Goal: Find specific page/section: Find specific page/section

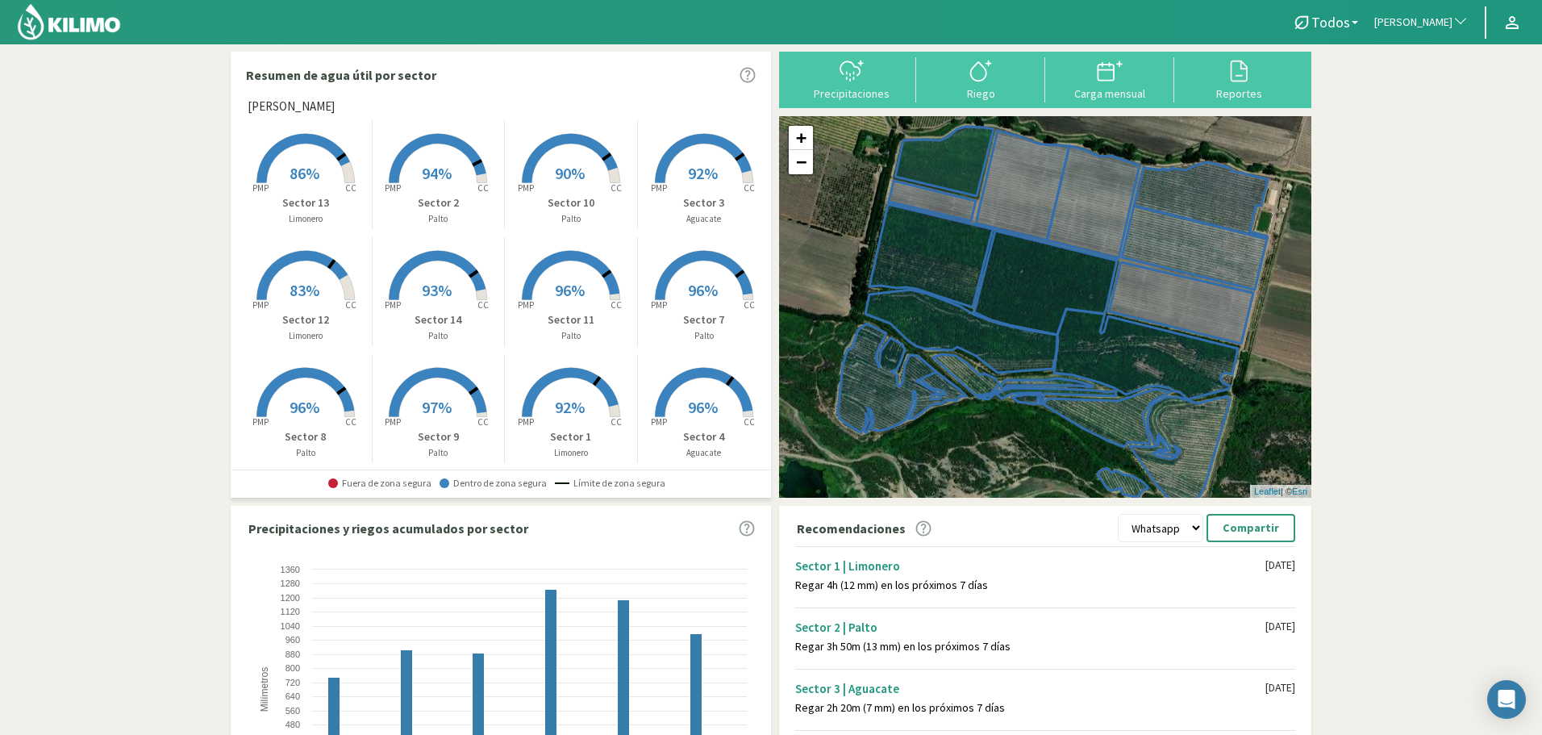
click at [1373, 10] on button "[PERSON_NAME]" at bounding box center [1421, 22] width 110 height 35
type input "helen"
click at [1432, 106] on li "Subsole - [PERSON_NAME]" at bounding box center [1421, 109] width 110 height 41
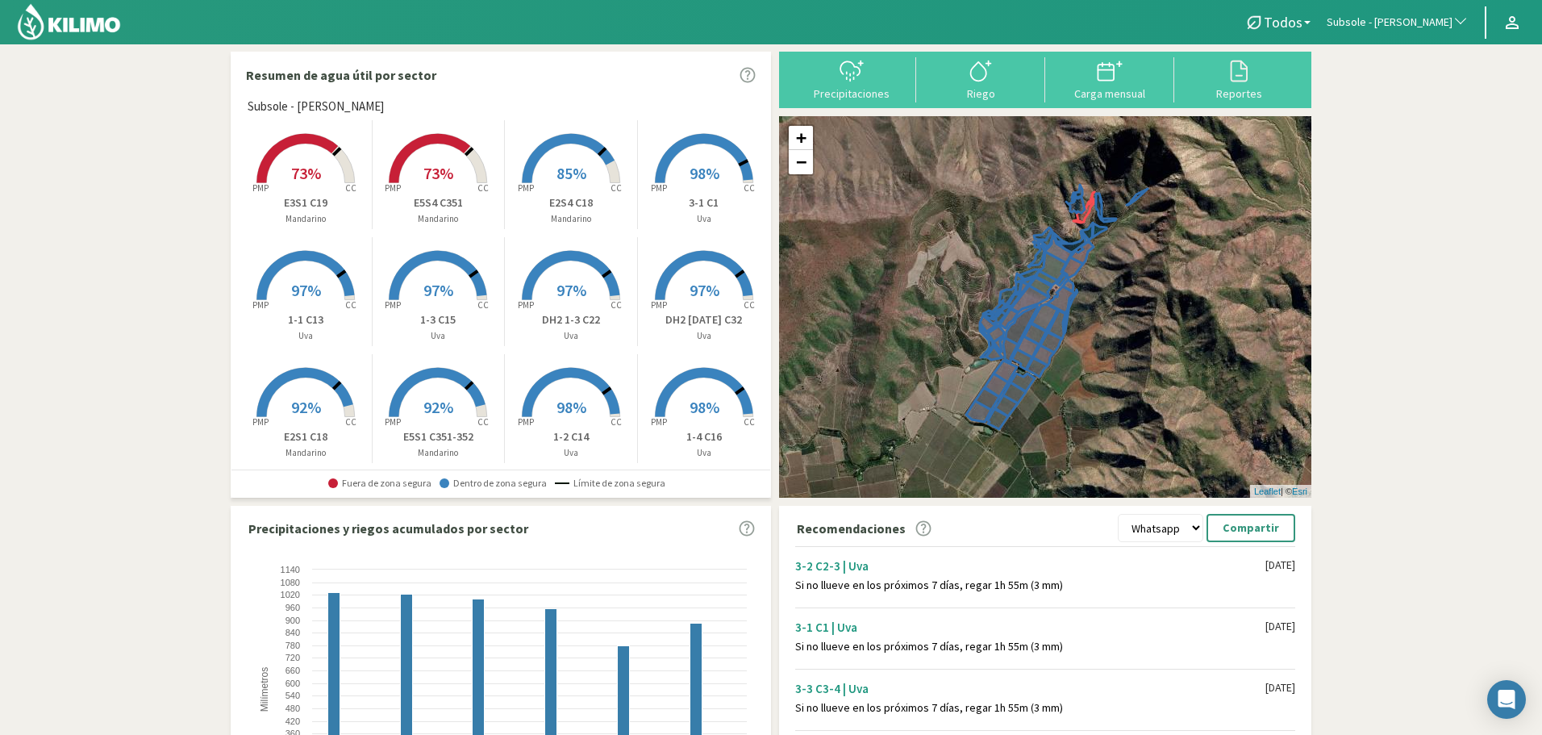
click at [324, 159] on rect at bounding box center [305, 184] width 129 height 129
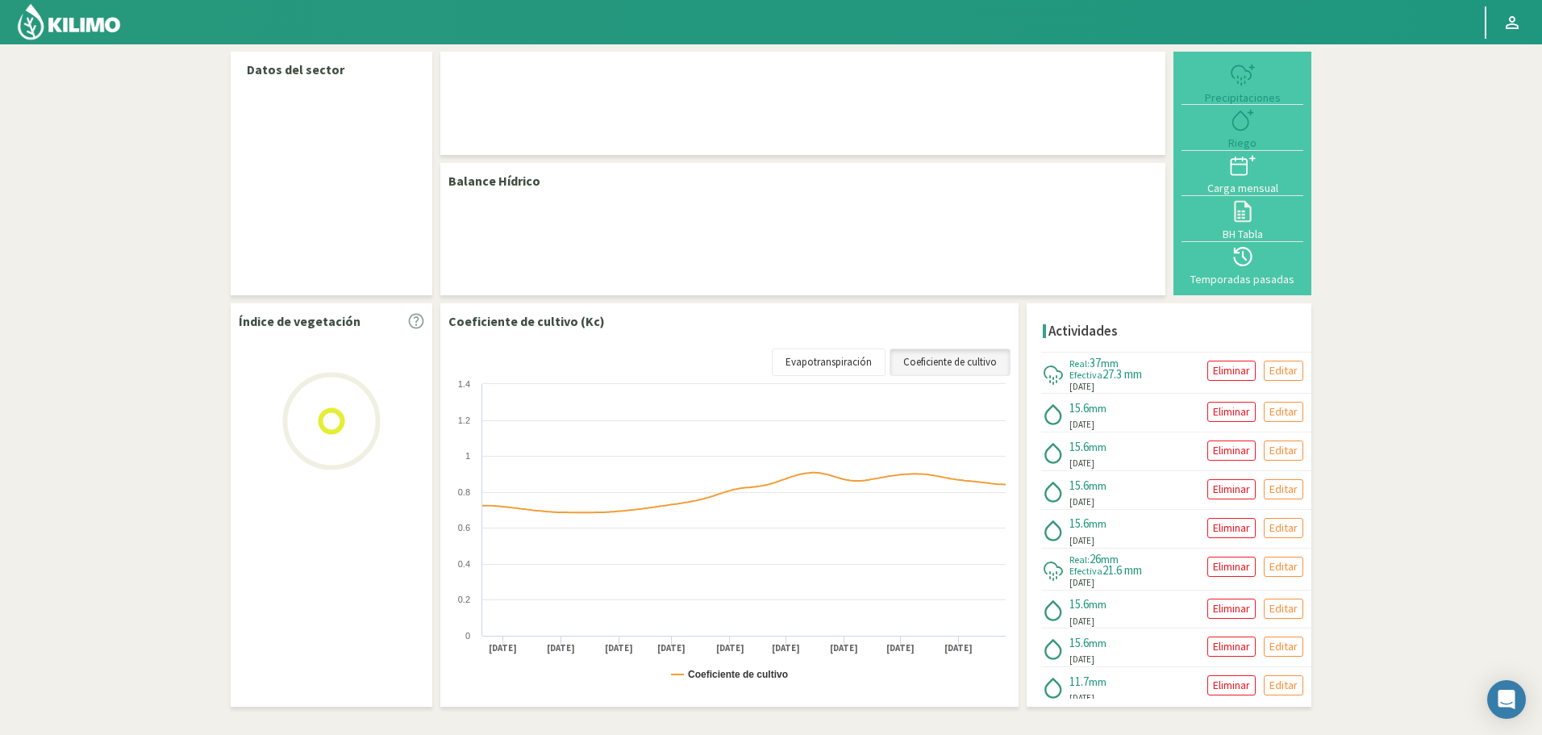
select select "272: Object"
select select "34: Object"
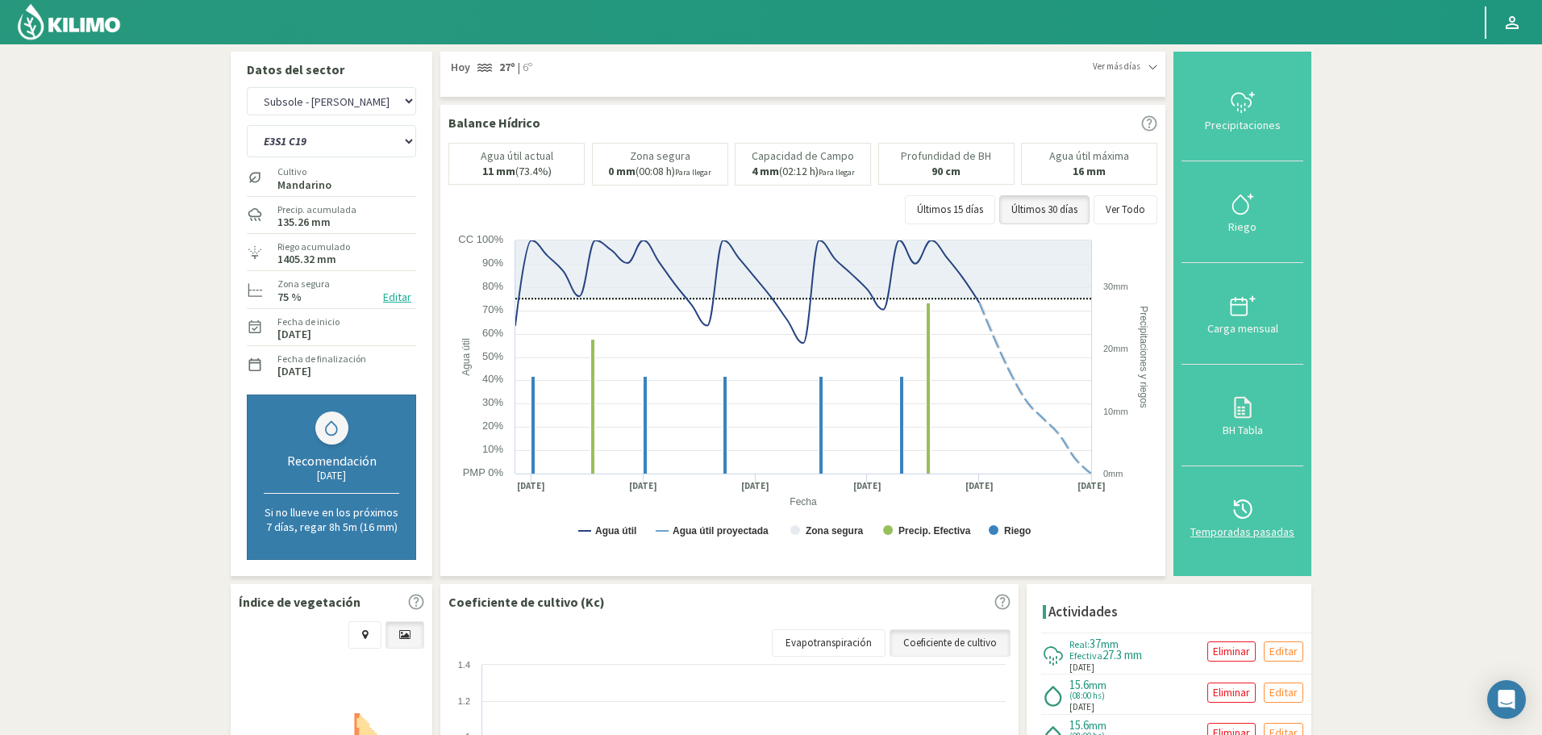
click at [1236, 527] on div "Temporadas pasadas" at bounding box center [1242, 531] width 112 height 11
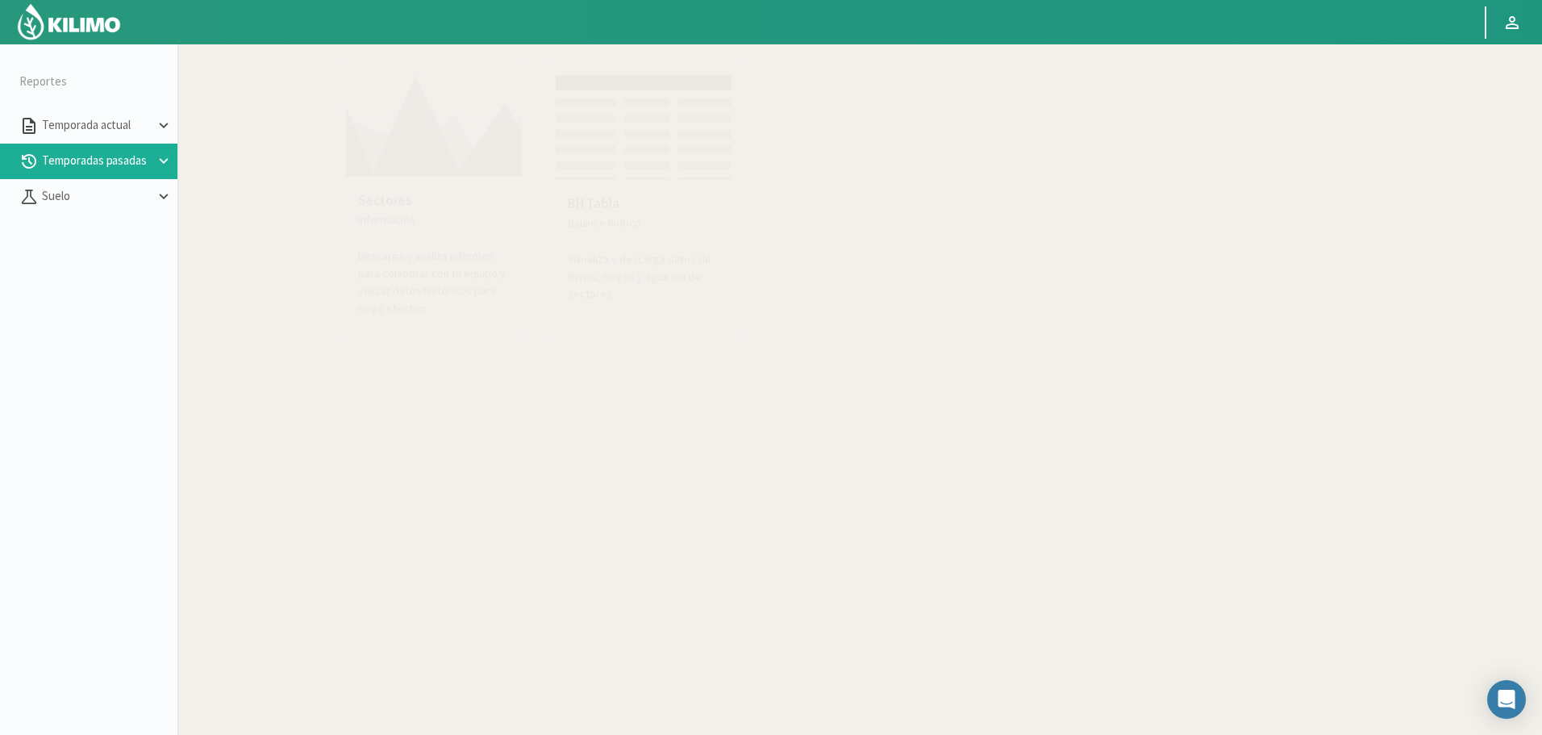
click at [439, 127] on img at bounding box center [433, 121] width 177 height 111
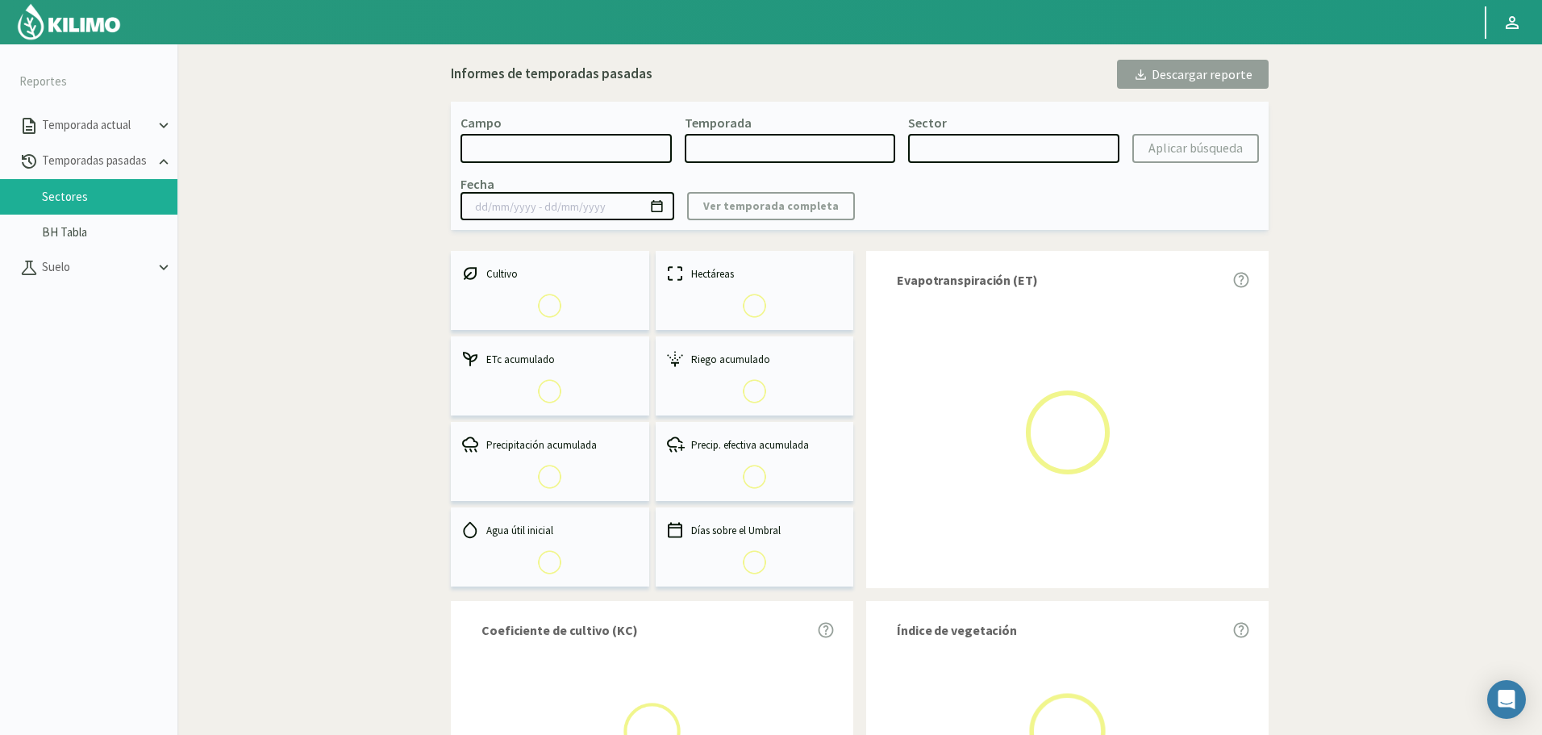
select select "0: Object"
type input "20/10/2023 - 13/06/2024"
select select "0: 2023"
select select "0: Object"
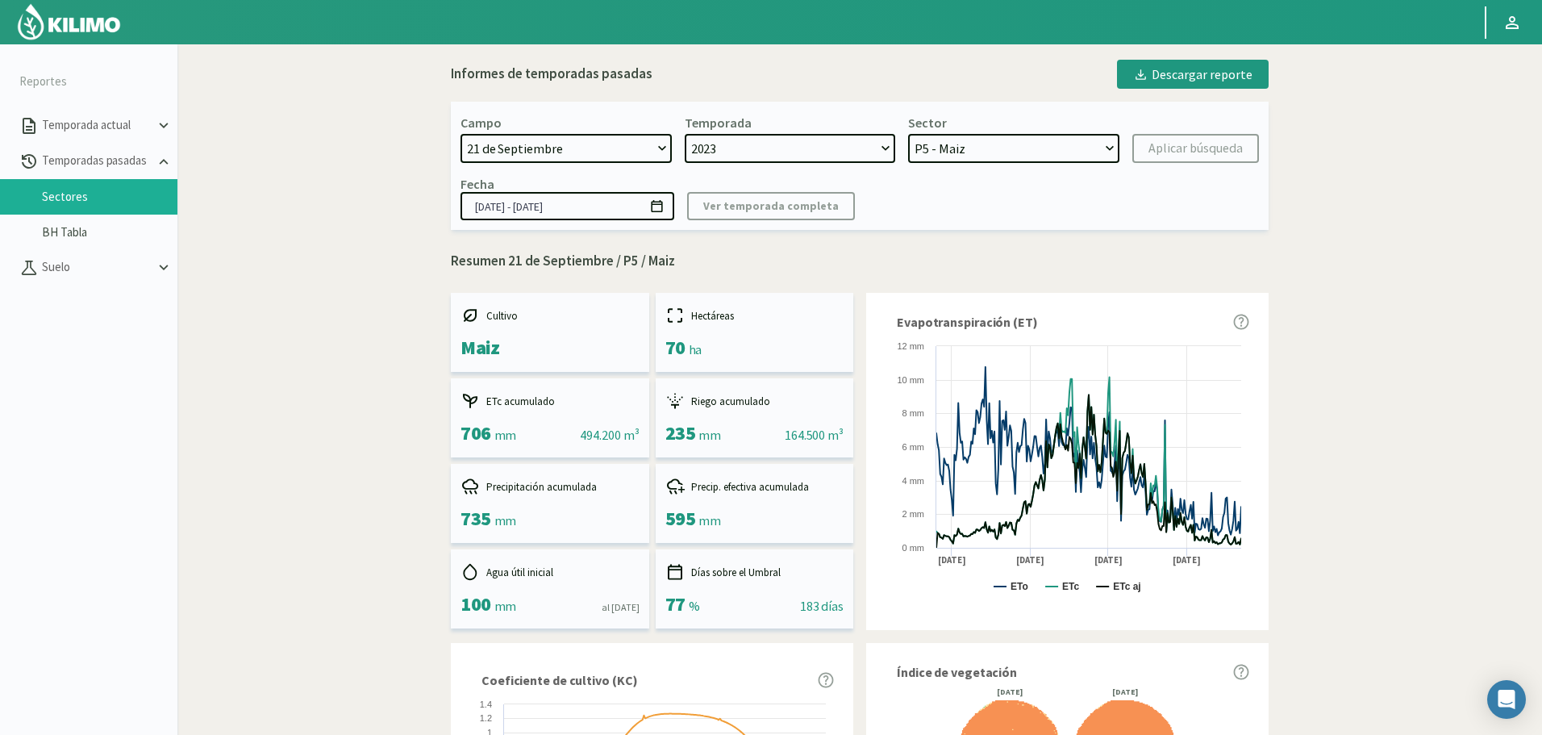
click at [585, 146] on select "21 de Septiembre 8 Fuegos Acograpes - Ag. Carlos Muñoz Herrera Acograpes - Ag. …" at bounding box center [565, 148] width 211 height 29
select select "475: Object"
click at [460, 134] on select "21 de Septiembre 8 Fuegos Acograpes - Ag. Carlos Muñoz Herrera Acograpes - Ag. …" at bounding box center [565, 148] width 211 height 29
select select
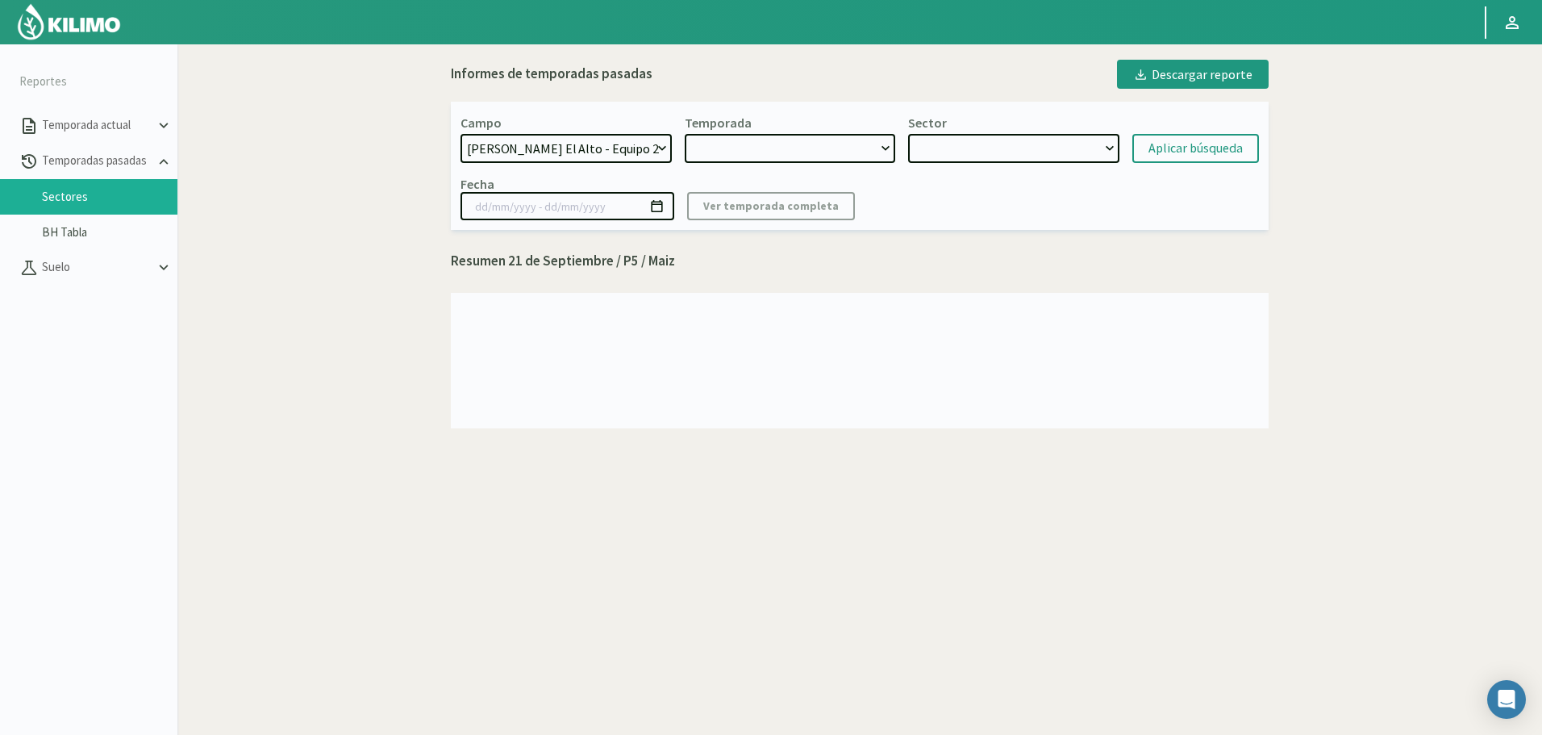
select select "2: 2024"
select select "7: Object"
click at [779, 133] on div "Temporada" at bounding box center [790, 138] width 211 height 48
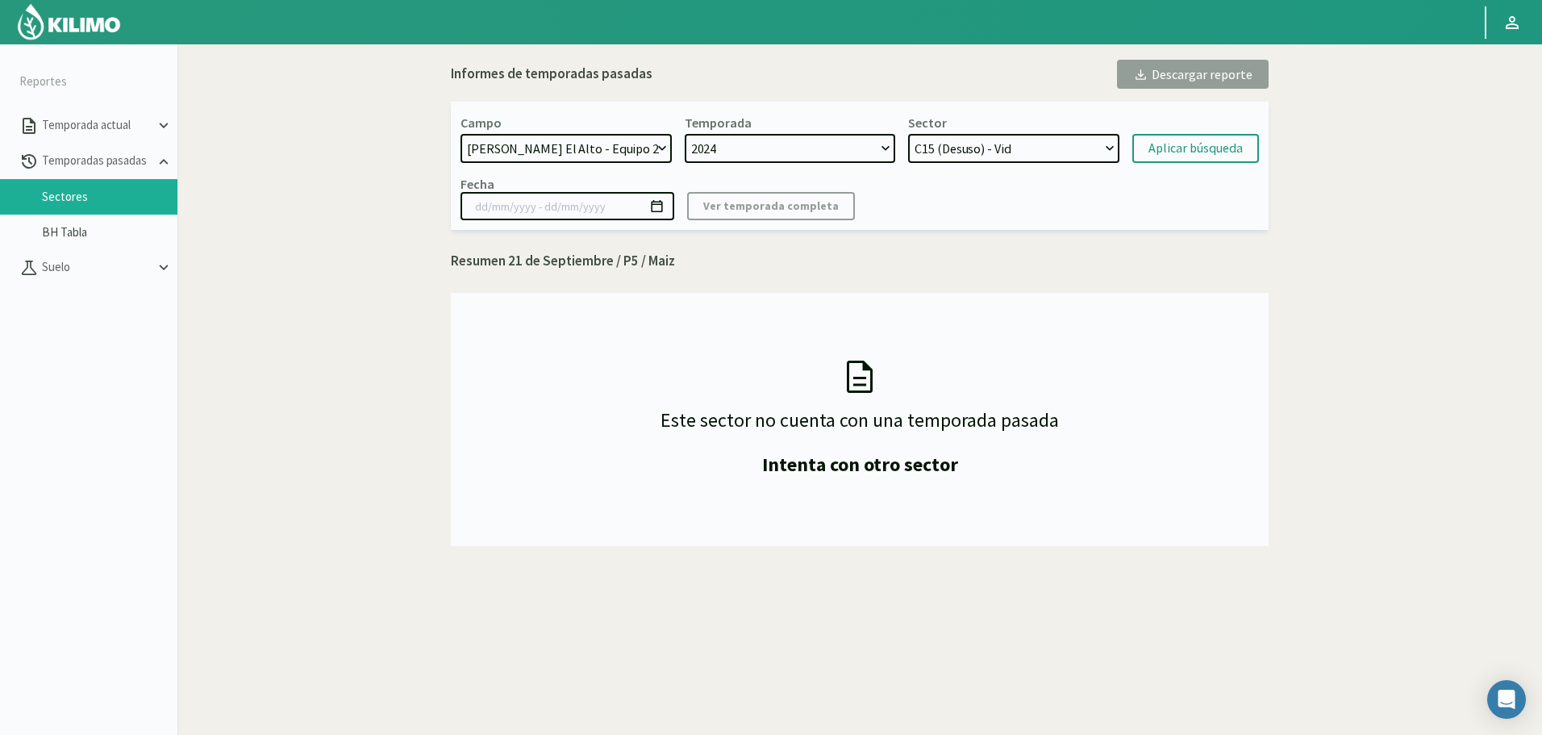
click at [788, 148] on select "2024" at bounding box center [790, 148] width 211 height 29
click at [614, 152] on select "21 de Septiembre 8 Fuegos Acograpes - Ag. Carlos Muñoz Herrera Acograpes - Ag. …" at bounding box center [565, 148] width 211 height 29
click at [609, 147] on select "21 de Septiembre 8 Fuegos Acograpes - Ag. Carlos Muñoz Herrera Acograpes - Ag. …" at bounding box center [565, 148] width 211 height 29
select select "478: Object"
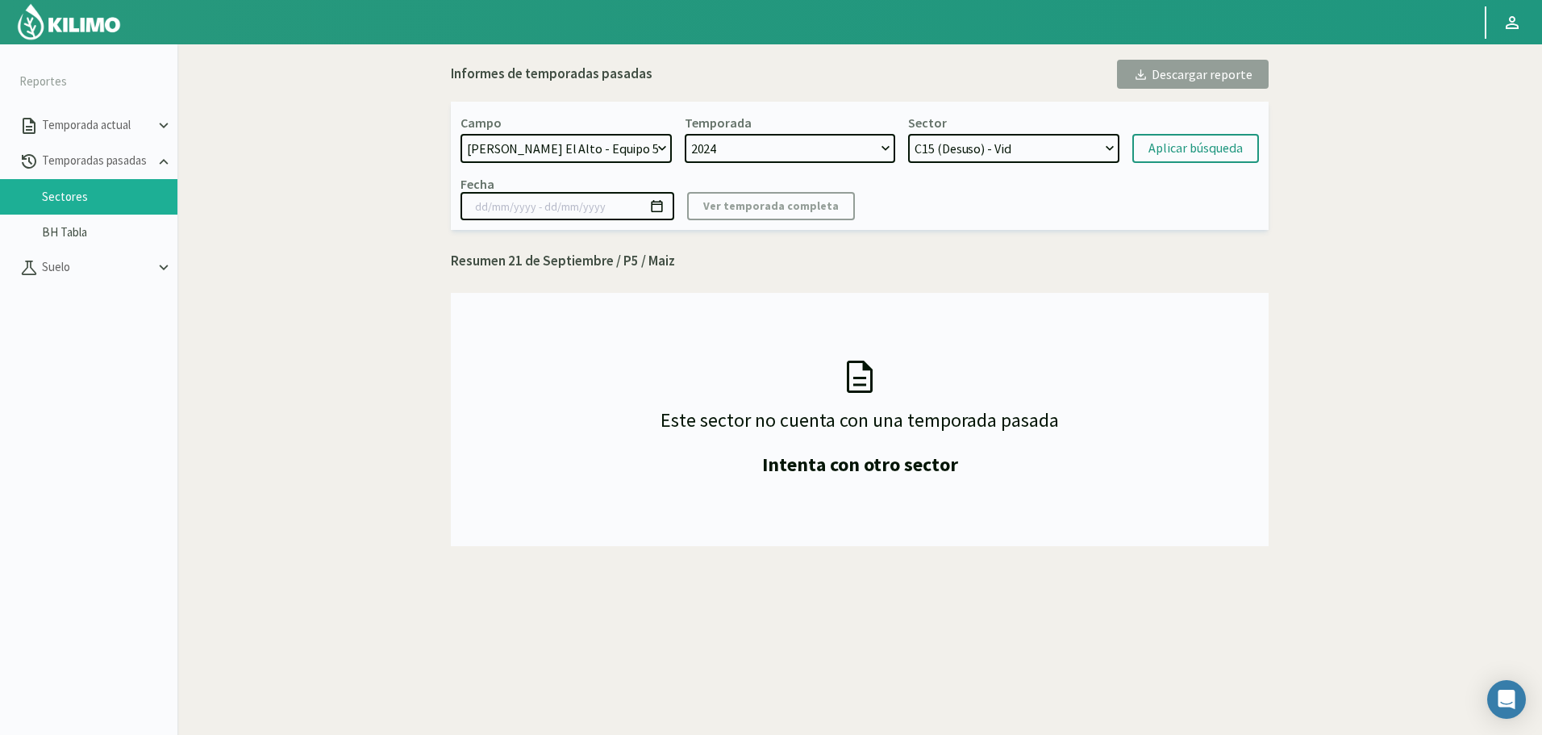
click at [460, 134] on select "21 de Septiembre 8 Fuegos Acograpes - Ag. Carlos Muñoz Herrera Acograpes - Ag. …" at bounding box center [565, 148] width 211 height 29
click at [818, 144] on select "2024" at bounding box center [790, 148] width 211 height 29
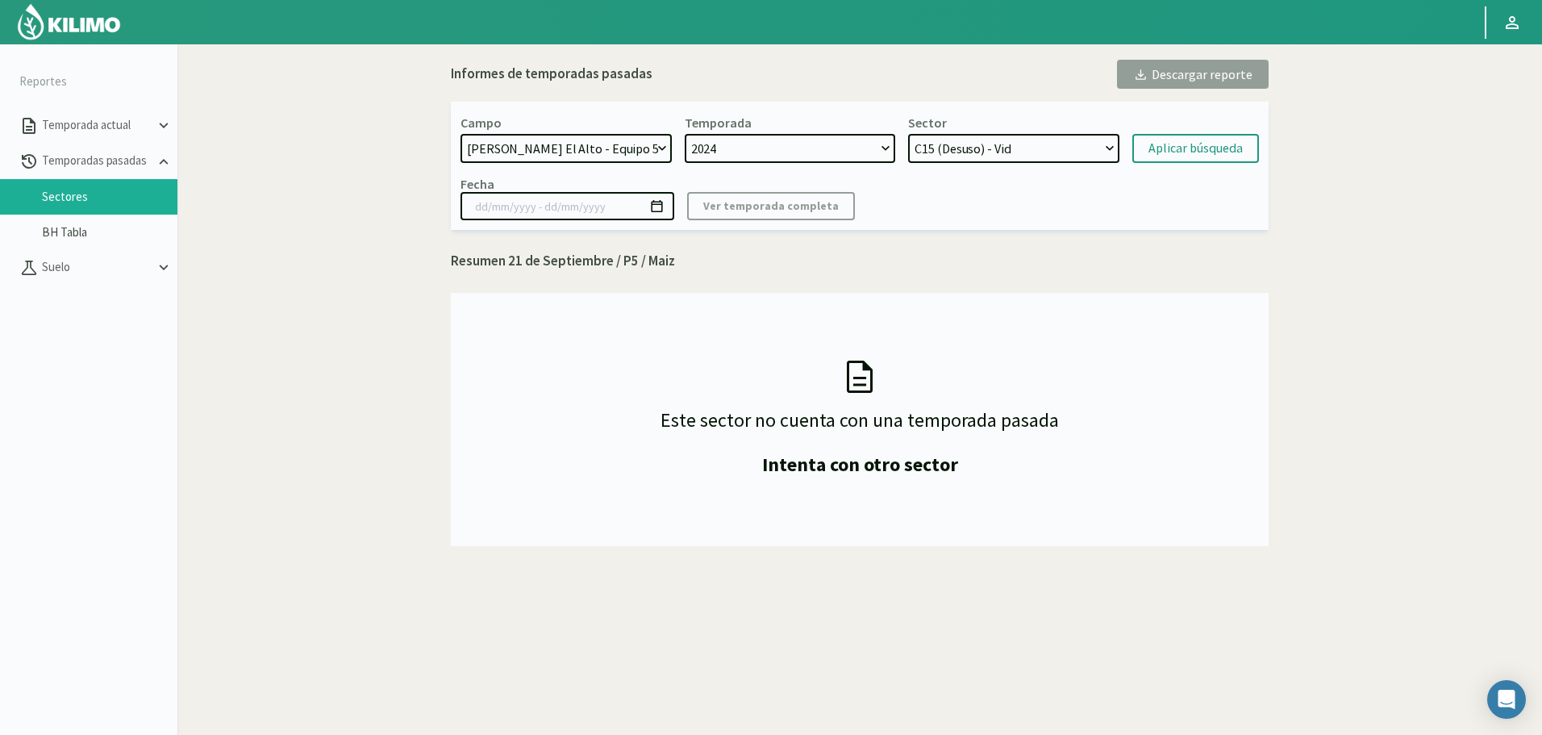
select select "3: 2023"
select select "9: Object"
click at [818, 145] on select "2023 2022" at bounding box center [790, 148] width 211 height 29
click at [818, 146] on select "2023 2022" at bounding box center [790, 148] width 211 height 29
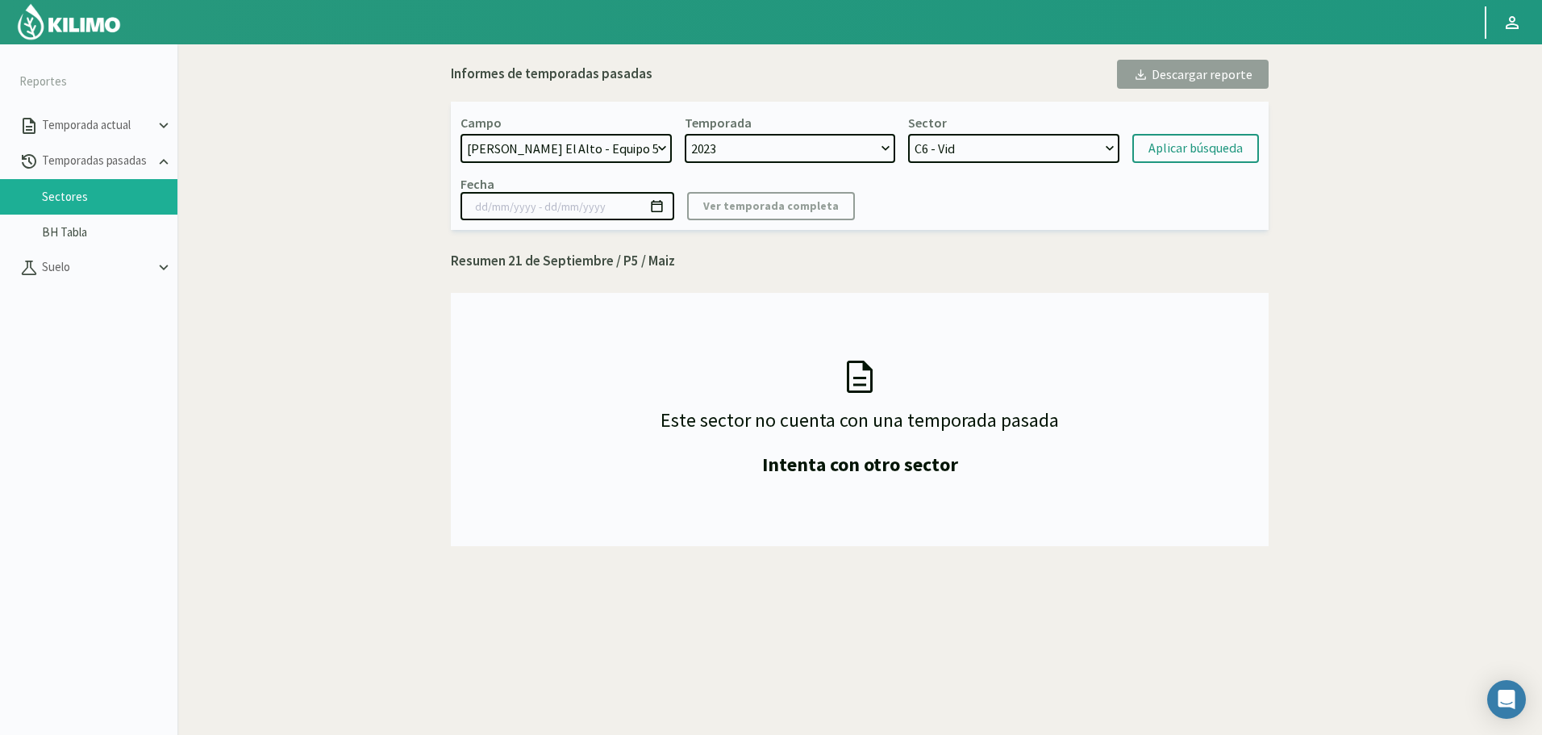
click at [1015, 154] on select "C6 - Vid C3 - Vid C35 - Vid C7 - Vid" at bounding box center [1013, 148] width 211 height 29
click at [1013, 155] on select "C6 - Vid C3 - Vid C35 - Vid C7 - Vid" at bounding box center [1013, 148] width 211 height 29
click at [789, 151] on select "2023 2022" at bounding box center [790, 148] width 211 height 29
click at [797, 150] on select "2023 2022" at bounding box center [790, 148] width 211 height 29
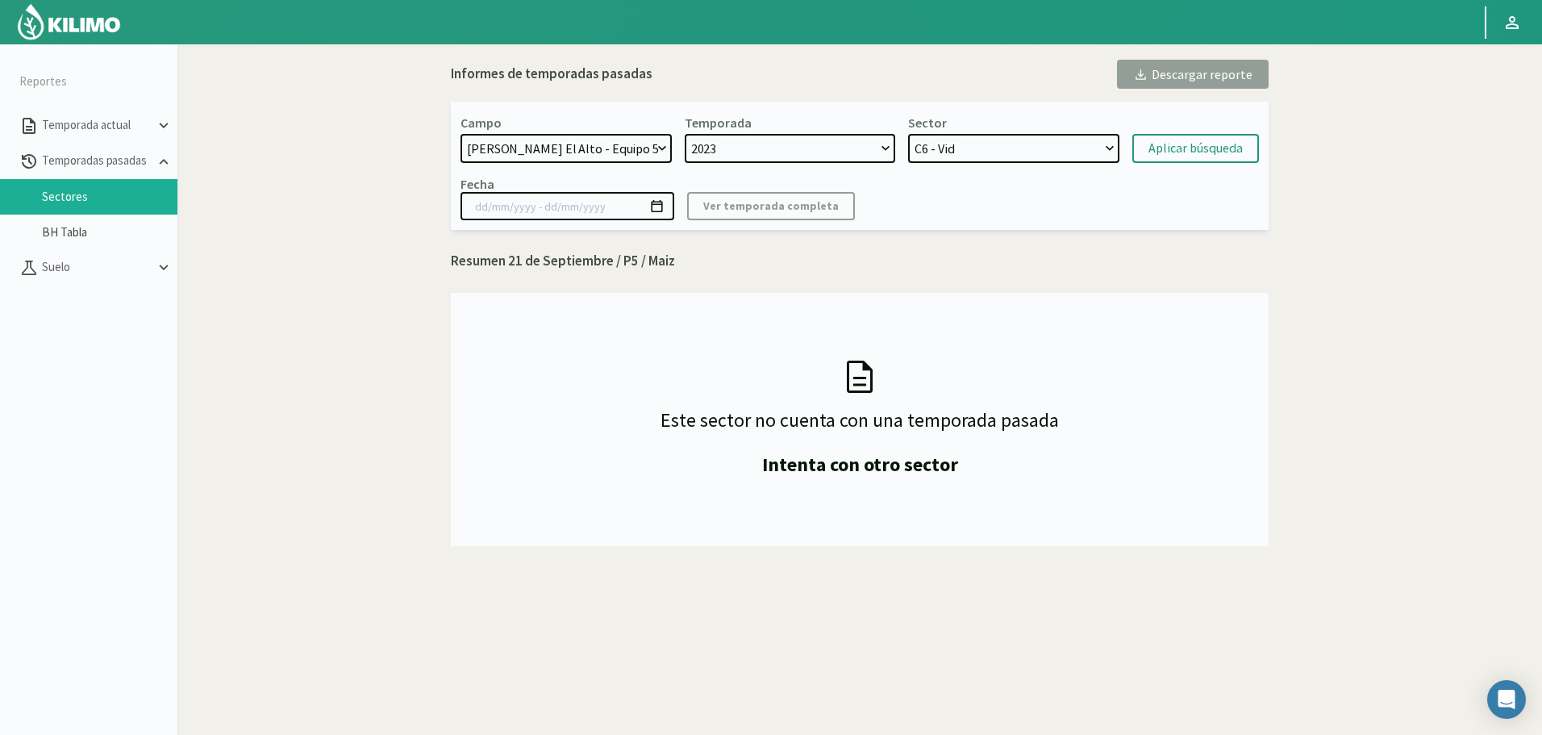
click at [807, 147] on select "2023 2022" at bounding box center [790, 148] width 211 height 29
select select "4: 2022"
click at [685, 134] on select "2023 2022" at bounding box center [790, 148] width 211 height 29
select select "13: Object"
click at [1009, 156] on select "C35 - Vid C3 - Vid C6 - Vid C7 - Vid" at bounding box center [1013, 148] width 211 height 29
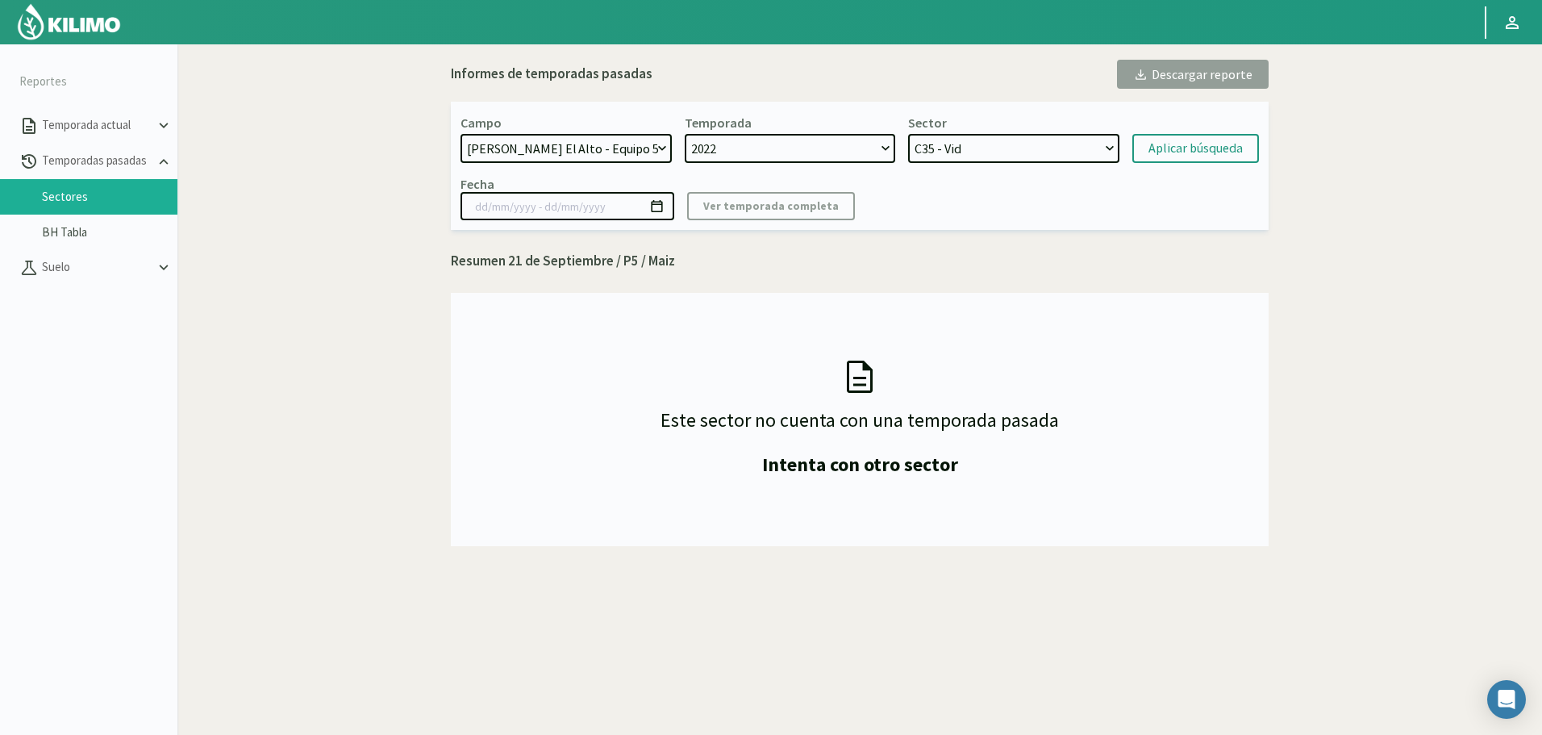
click at [642, 148] on select "21 de Septiembre 8 Fuegos Acograpes - Ag. Carlos Muñoz Herrera Acograpes - Ag. …" at bounding box center [565, 148] width 211 height 29
select select "479: Object"
click at [460, 134] on select "21 de Septiembre 8 Fuegos Acograpes - Ag. Carlos Muñoz Herrera Acograpes - Ag. …" at bounding box center [565, 148] width 211 height 29
click at [787, 148] on select "2023 2022" at bounding box center [790, 148] width 211 height 29
select select "3: 2023"
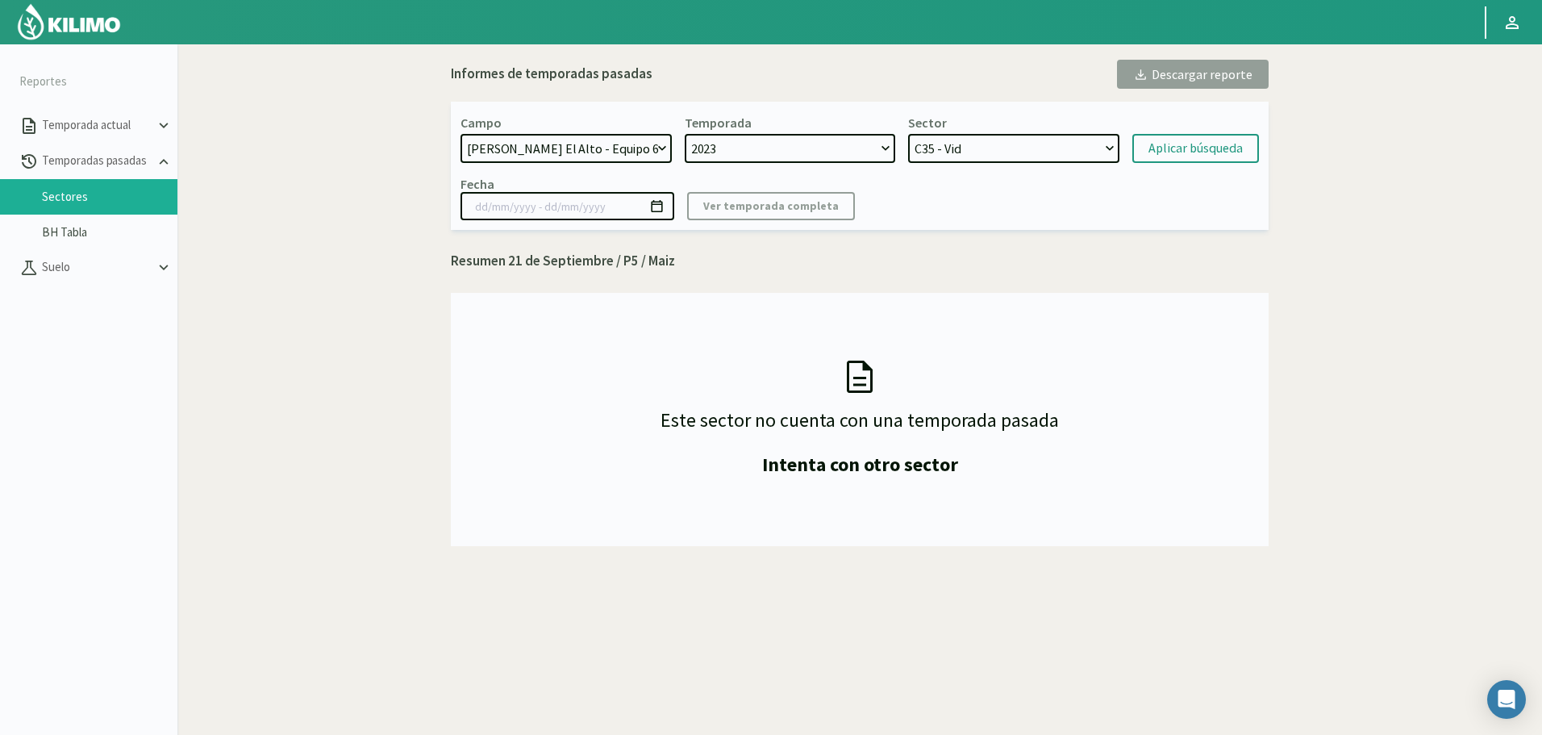
click at [787, 148] on select "2023 2022" at bounding box center [790, 148] width 211 height 29
select select "17: Object"
click at [787, 148] on select "2023 2022" at bounding box center [790, 148] width 211 height 29
click at [685, 134] on select "2023 2022" at bounding box center [790, 148] width 211 height 29
click at [993, 151] on select "C26 - Vid C13 - Vid C29 - Vid C31 - Vid" at bounding box center [1013, 148] width 211 height 29
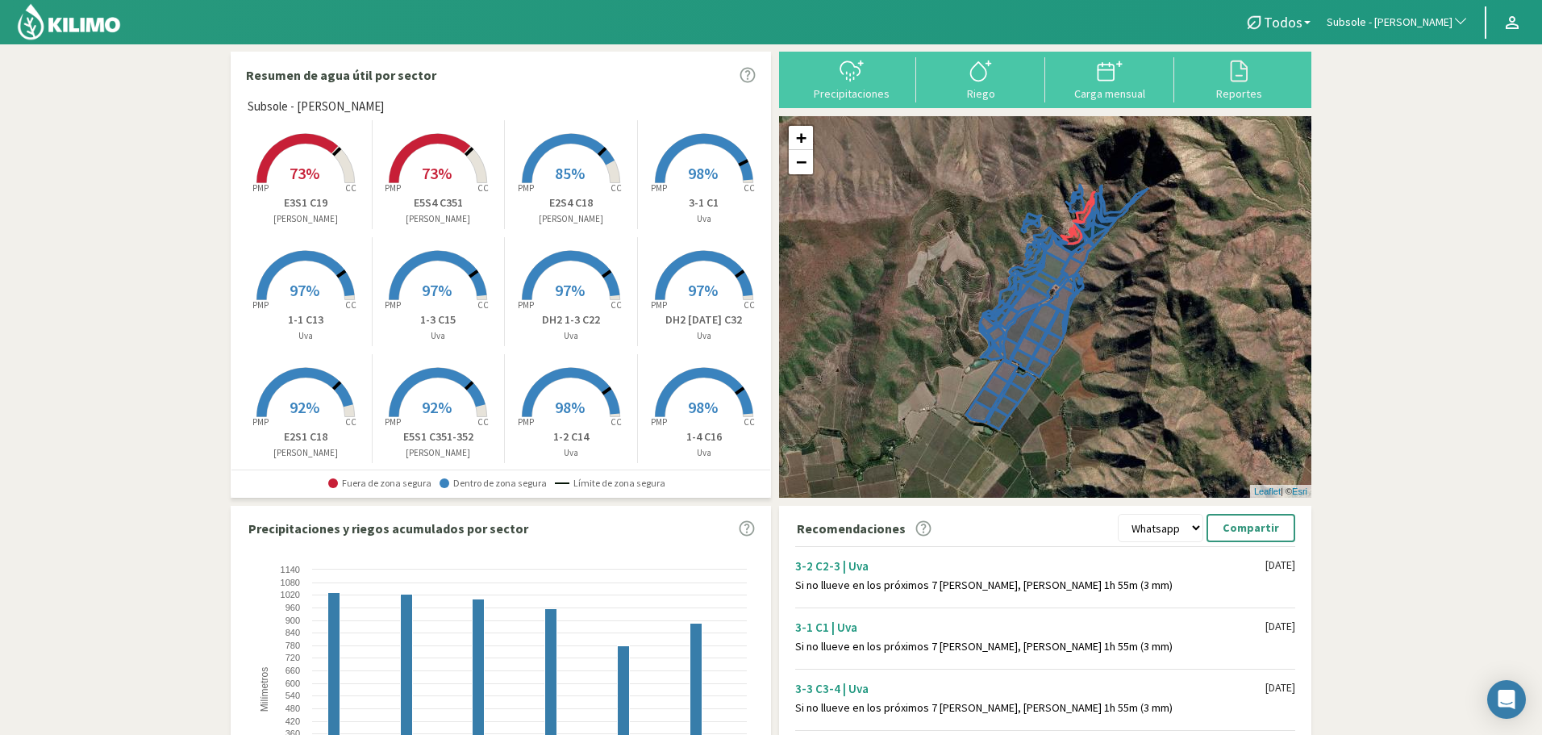
click at [1380, 27] on span "Subsole - [PERSON_NAME]" at bounding box center [1389, 23] width 126 height 16
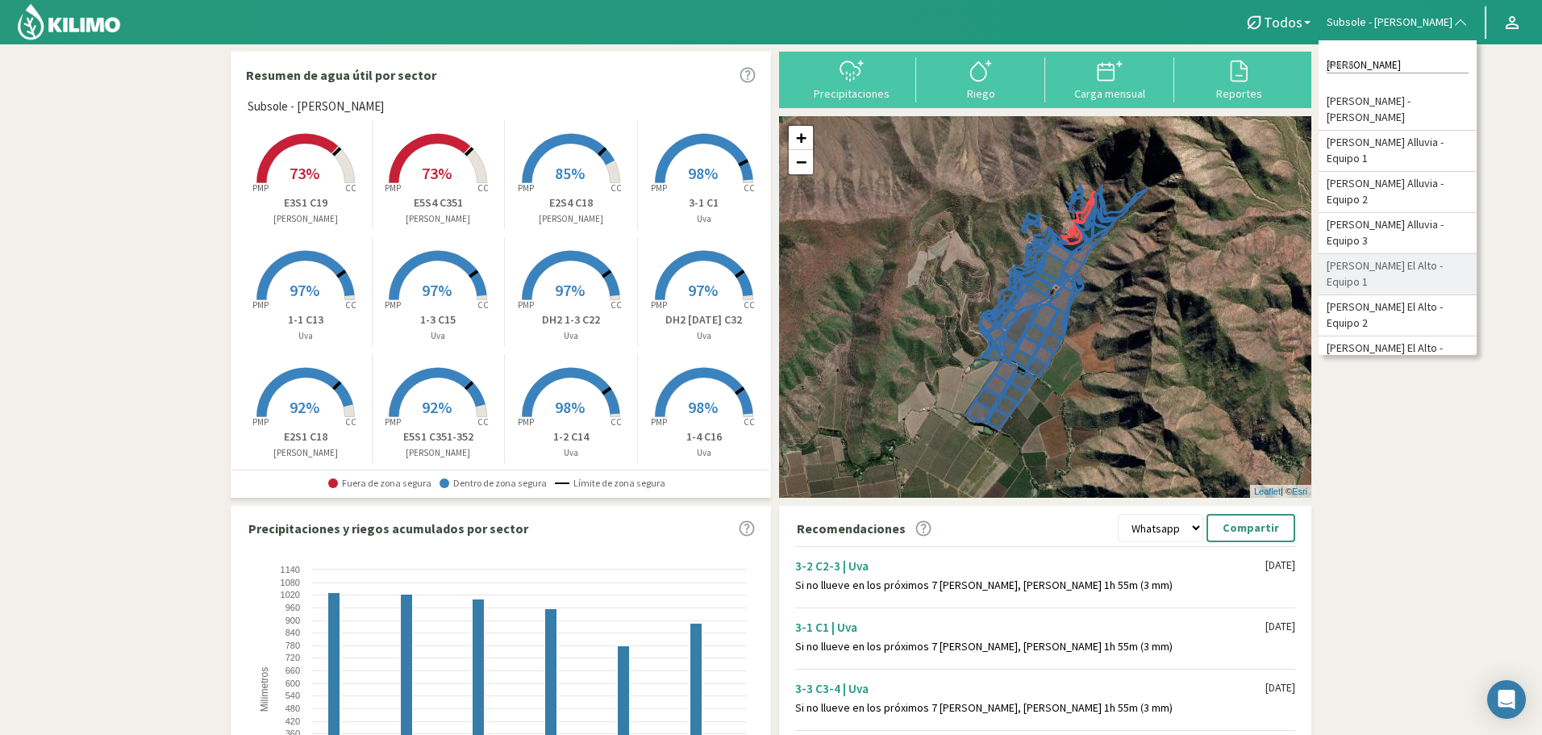
type input "[PERSON_NAME]"
click at [1434, 255] on li "[PERSON_NAME] El Alto - Equipo 1" at bounding box center [1397, 274] width 158 height 41
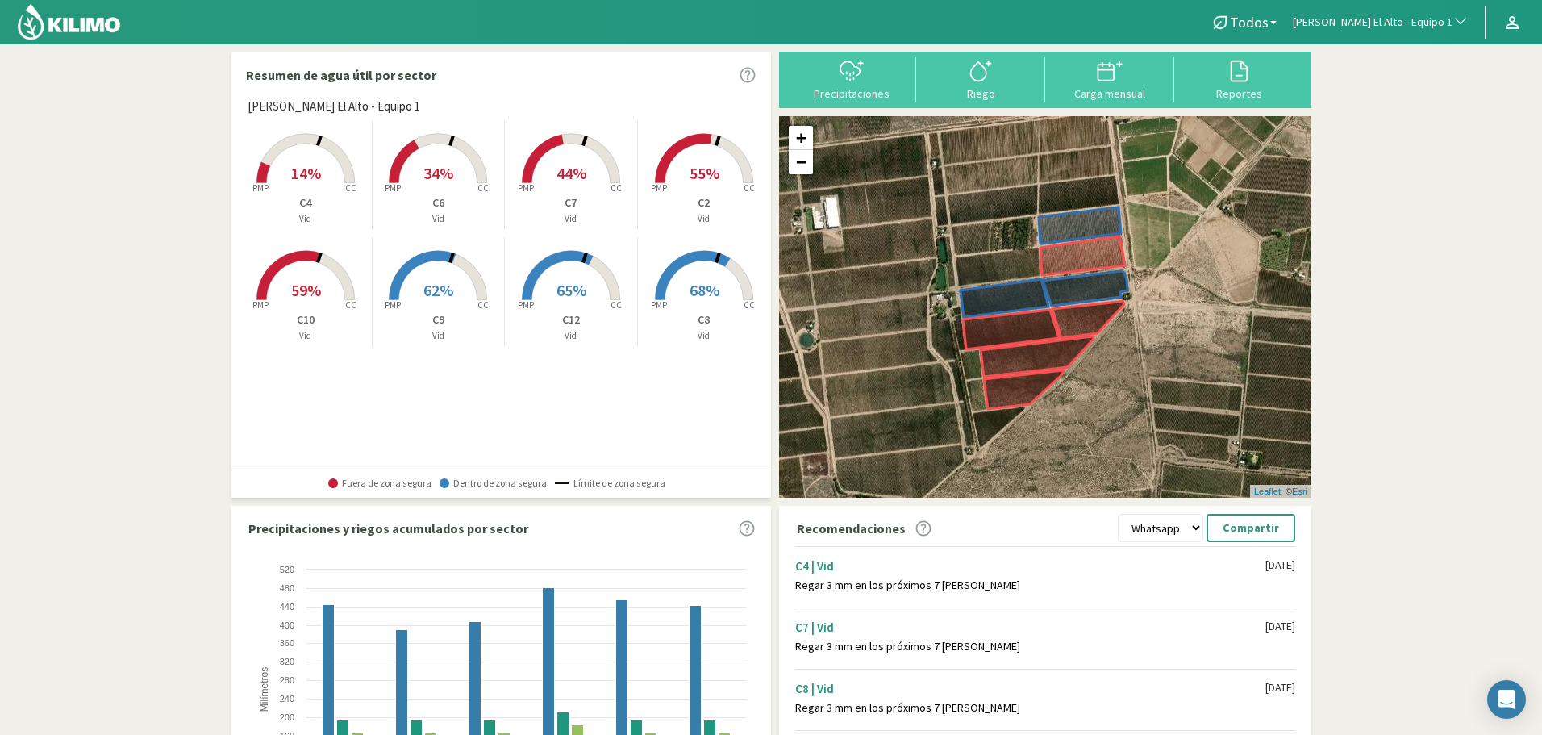
click at [1361, 22] on span "[PERSON_NAME] El Alto - Equipo 1" at bounding box center [1372, 23] width 160 height 16
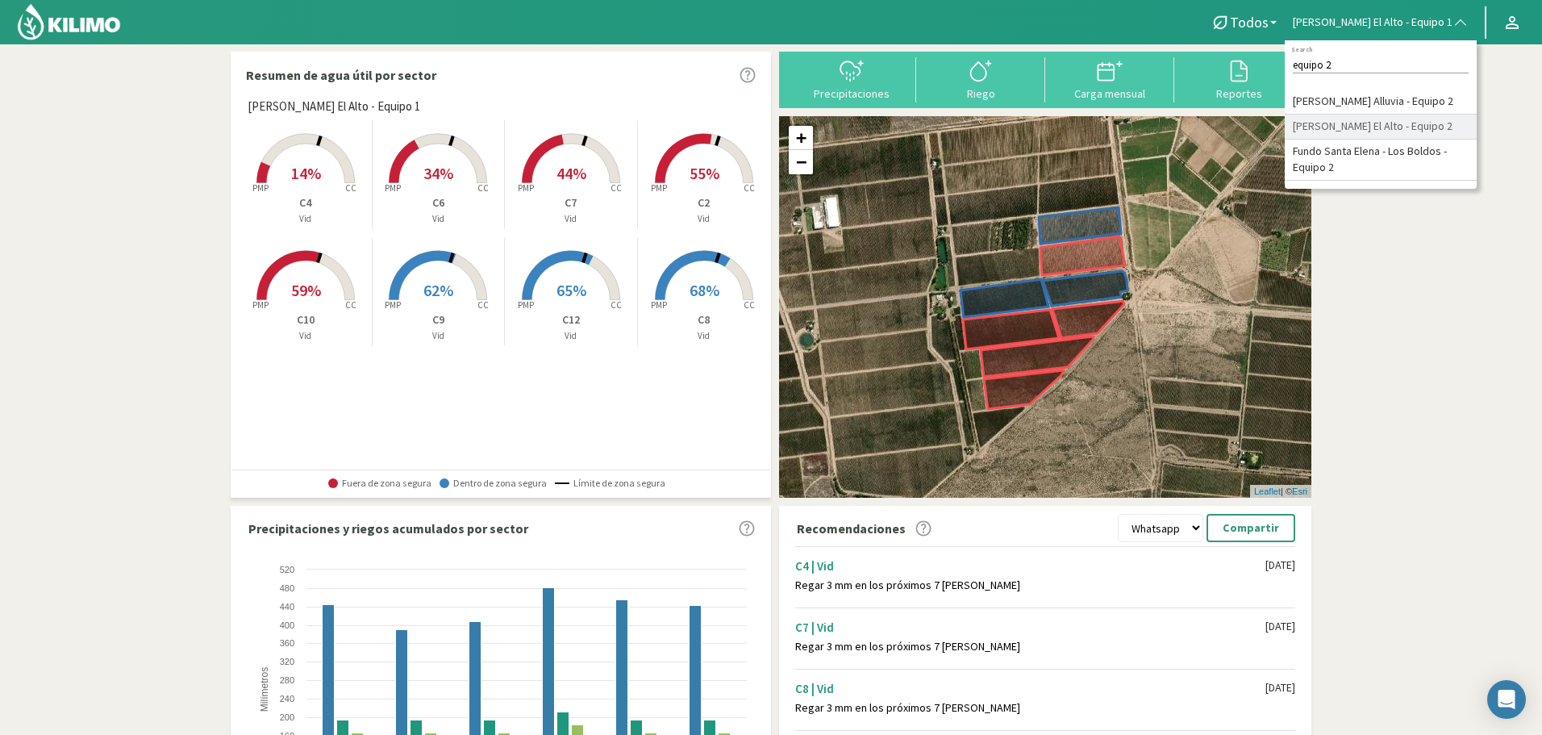
type input "equipo 2"
click at [1430, 127] on li "[PERSON_NAME] El Alto - Equipo 2" at bounding box center [1380, 126] width 192 height 25
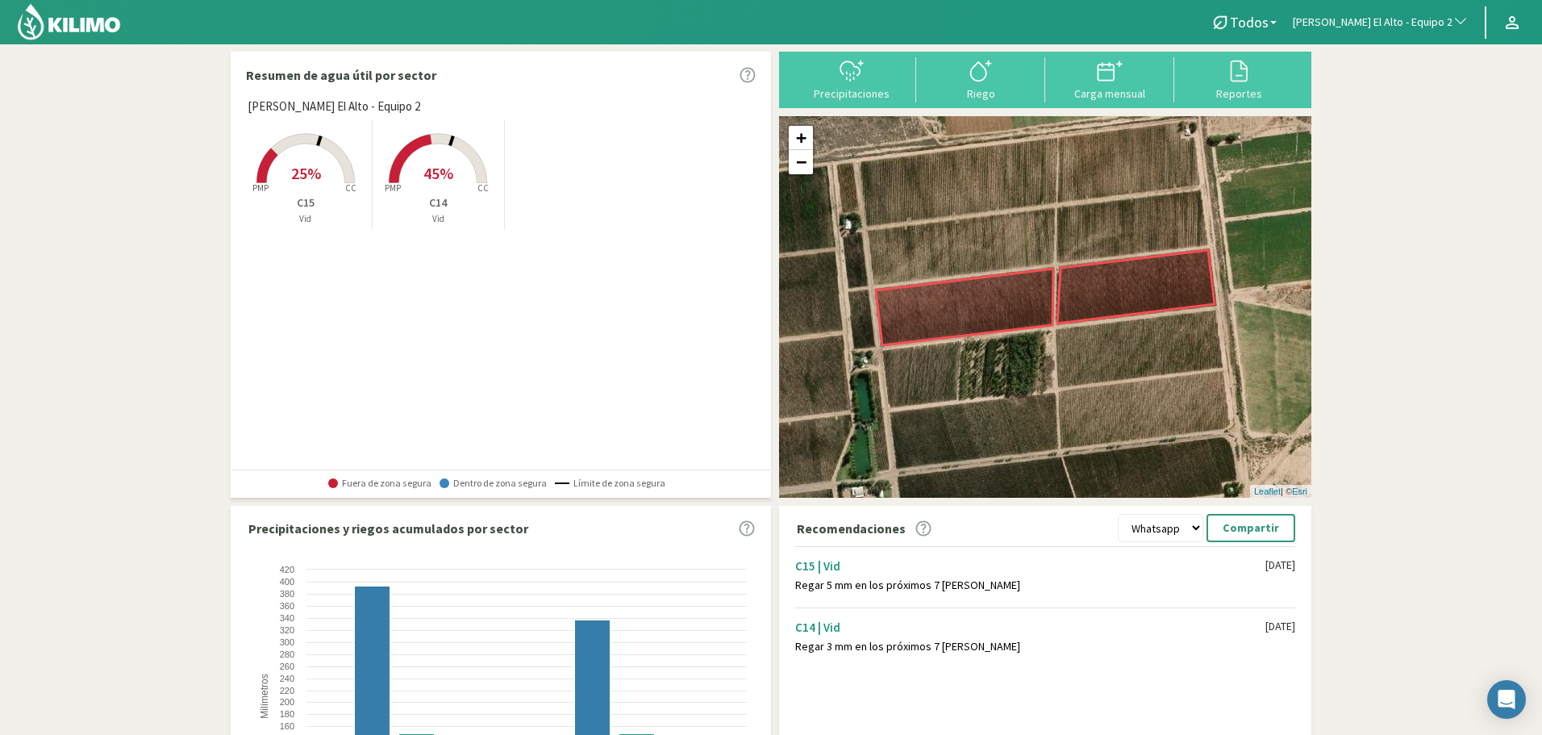
click at [1377, 21] on span "[PERSON_NAME] El Alto - Equipo 2" at bounding box center [1372, 23] width 160 height 16
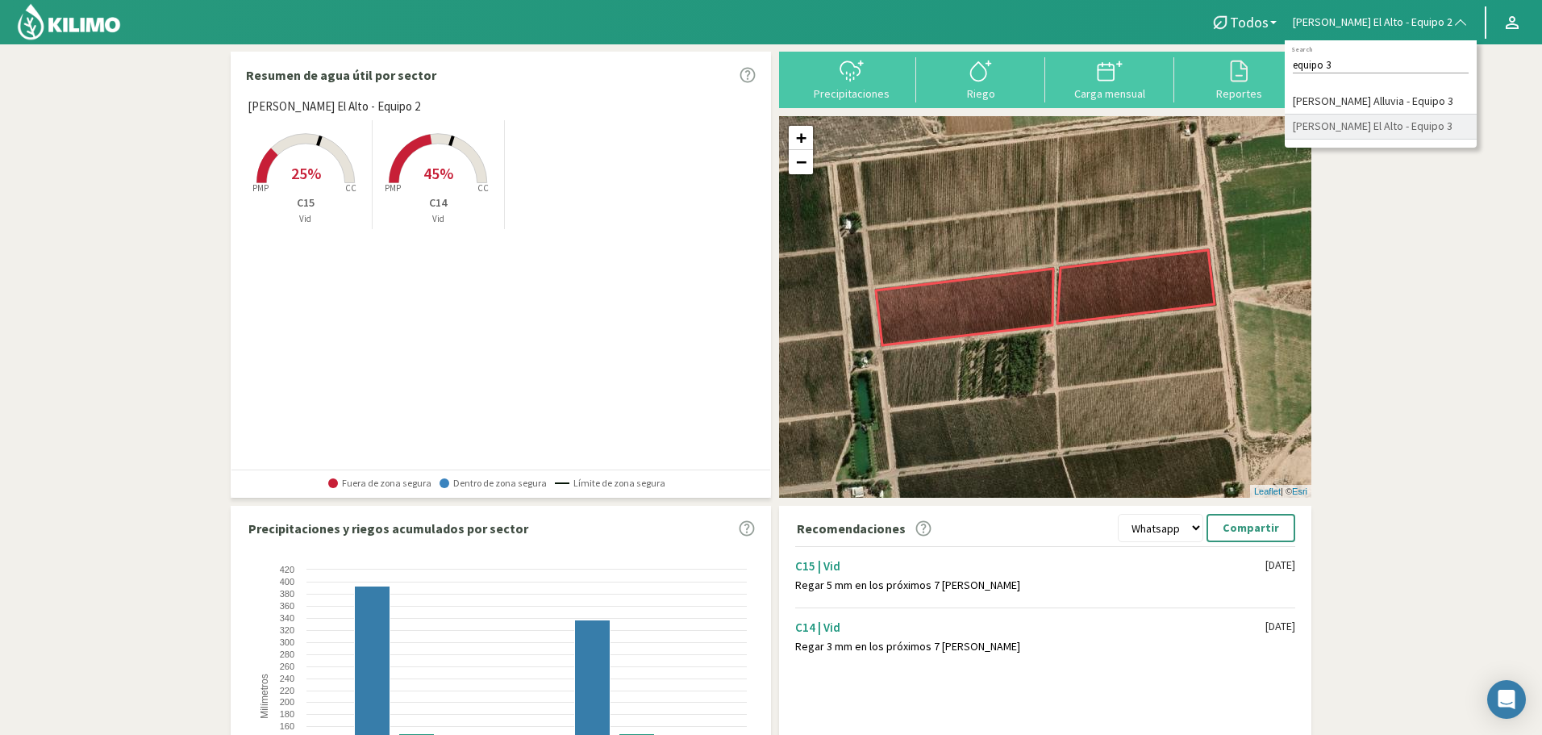
type input "equipo 3"
click at [1417, 133] on li "[PERSON_NAME] El Alto - Equipo 3" at bounding box center [1380, 126] width 192 height 25
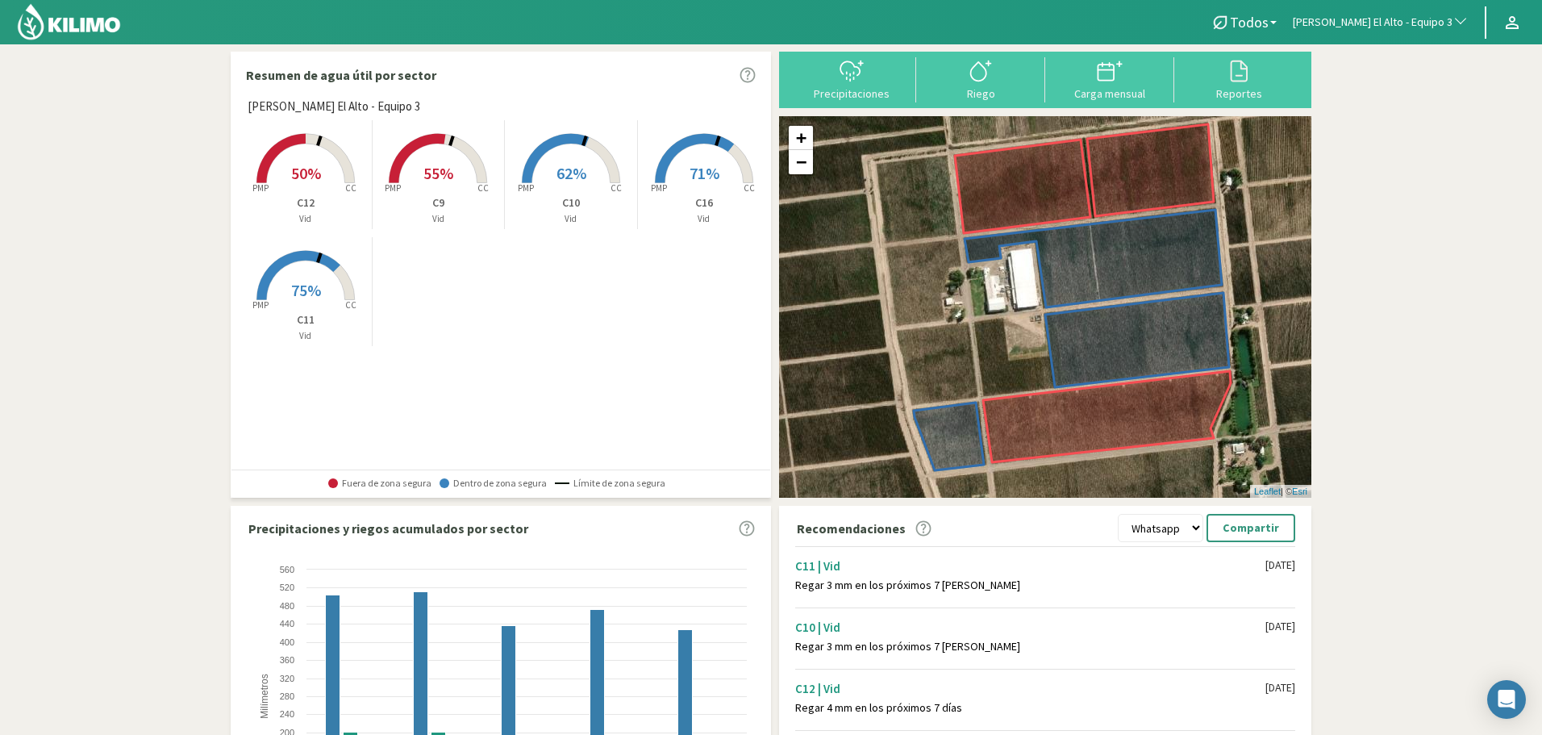
click at [1372, 31] on button "[PERSON_NAME] El Alto - Equipo 3" at bounding box center [1380, 22] width 192 height 35
type input "equipo 5"
click at [1402, 102] on li "[PERSON_NAME] El Alto - Equipo 5" at bounding box center [1380, 101] width 192 height 25
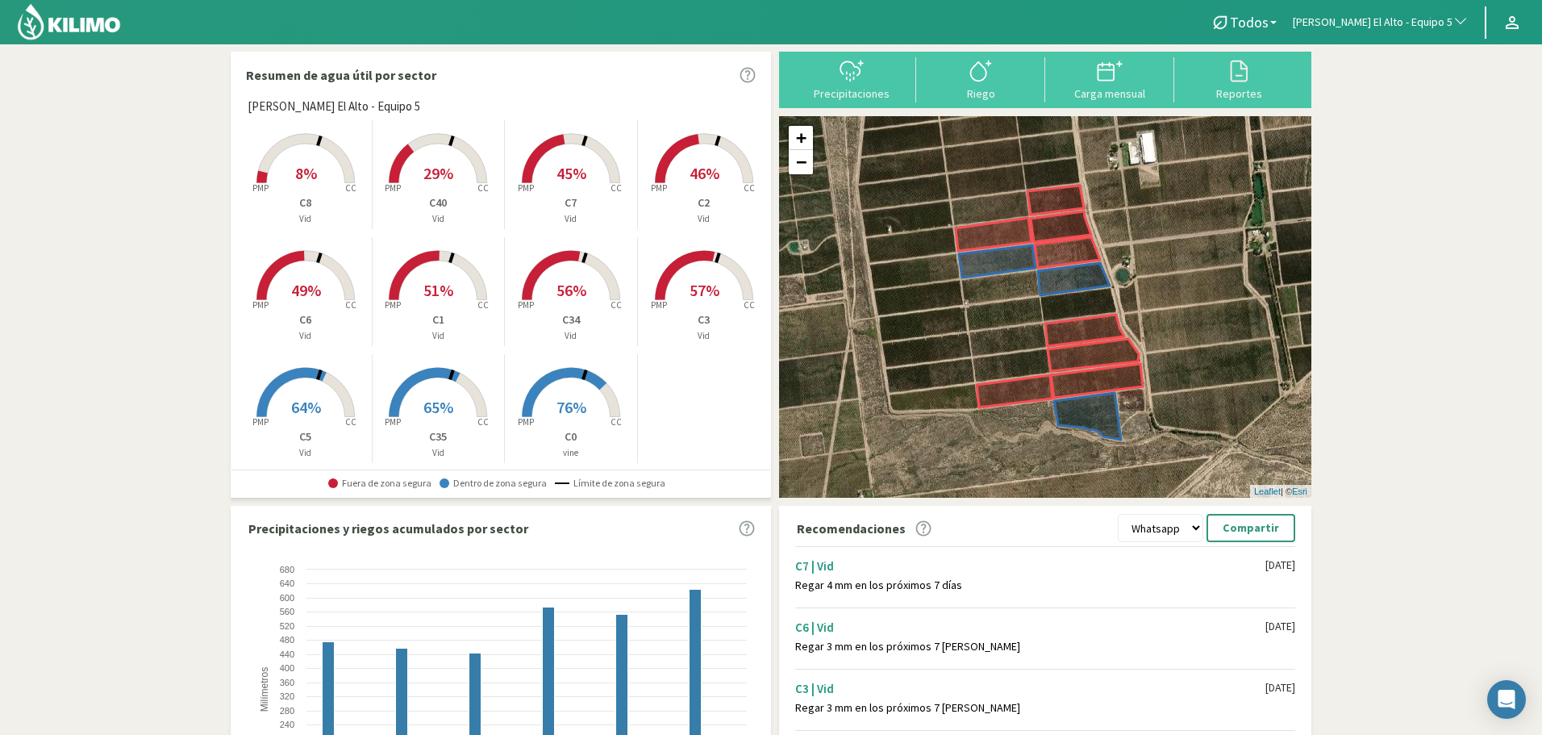
click at [1376, 20] on span "[PERSON_NAME] El Alto - Equipo 5" at bounding box center [1372, 23] width 160 height 16
type input "equipo 6"
click at [1408, 99] on li "[PERSON_NAME] El Alto - Equipo 6" at bounding box center [1380, 101] width 192 height 25
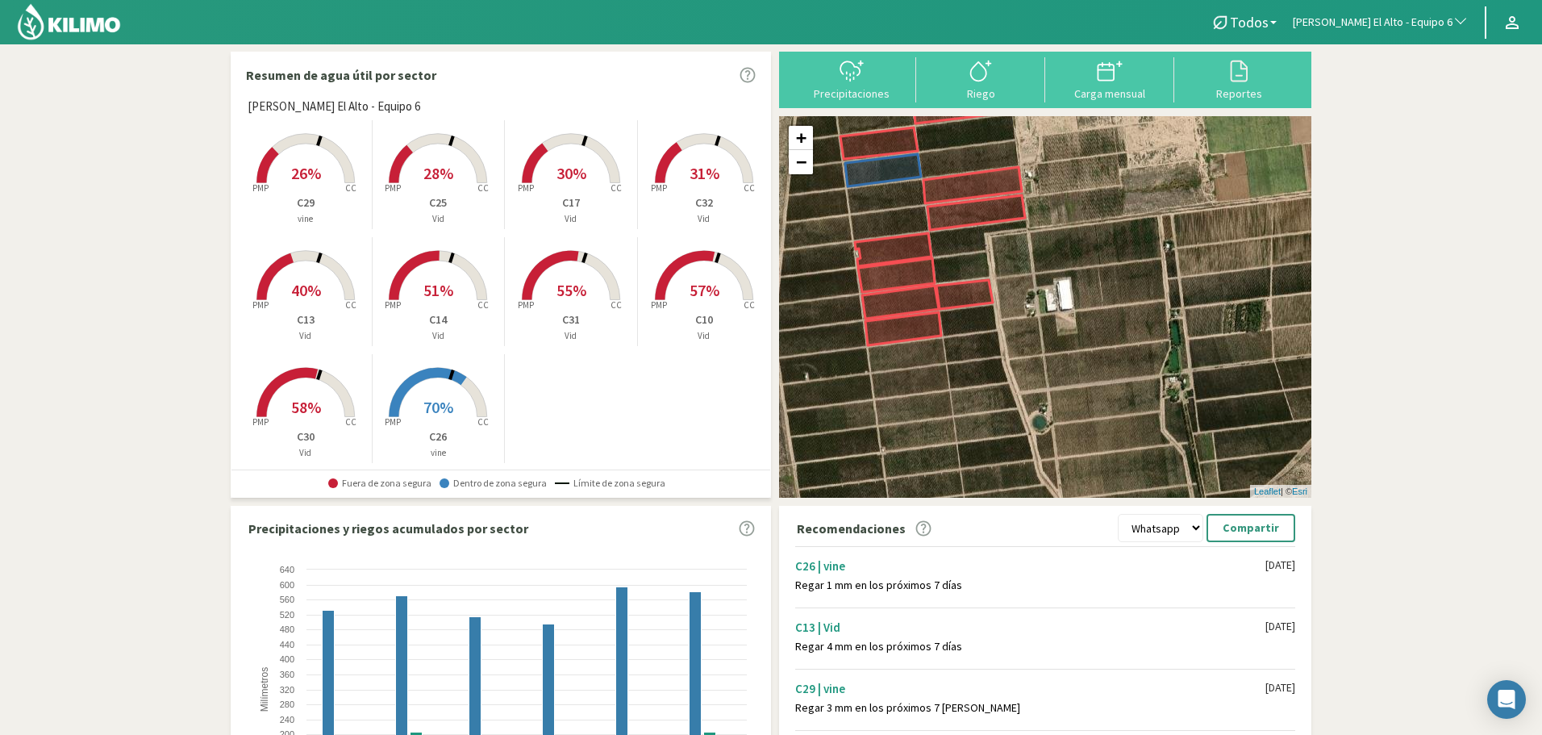
drag, startPoint x: 1152, startPoint y: 411, endPoint x: 1034, endPoint y: 322, distance: 148.5
click at [1034, 322] on div "+ − Leaflet | © Esri" at bounding box center [1045, 306] width 532 height 381
click at [1423, 30] on span "[PERSON_NAME] El Alto - Equipo 6" at bounding box center [1372, 23] width 160 height 16
type input "EQUIPO 7"
click at [1407, 102] on li "[PERSON_NAME] El Alto - Equipo 7" at bounding box center [1380, 101] width 192 height 25
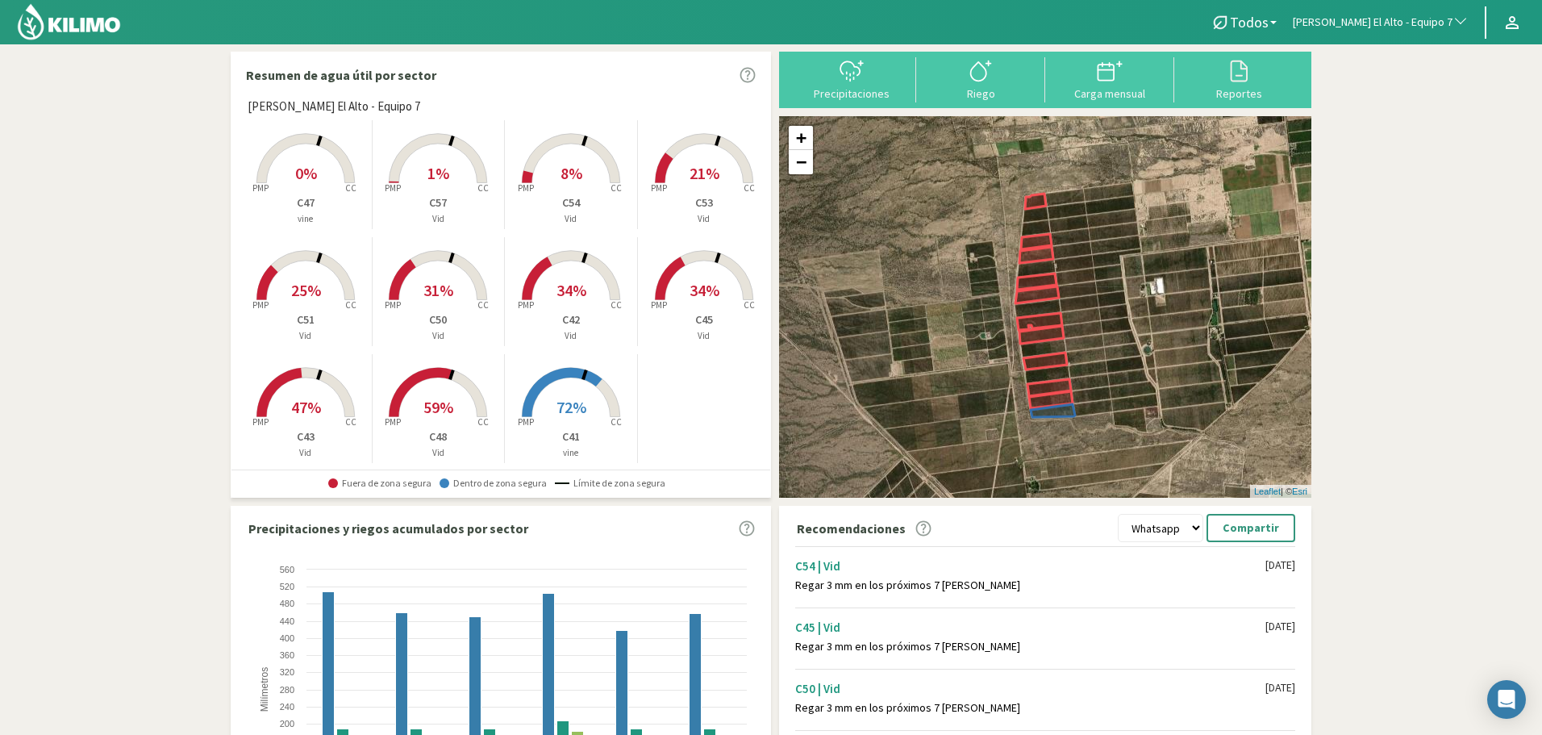
click at [1365, 18] on span "[PERSON_NAME] El Alto - Equipo 7" at bounding box center [1372, 23] width 160 height 16
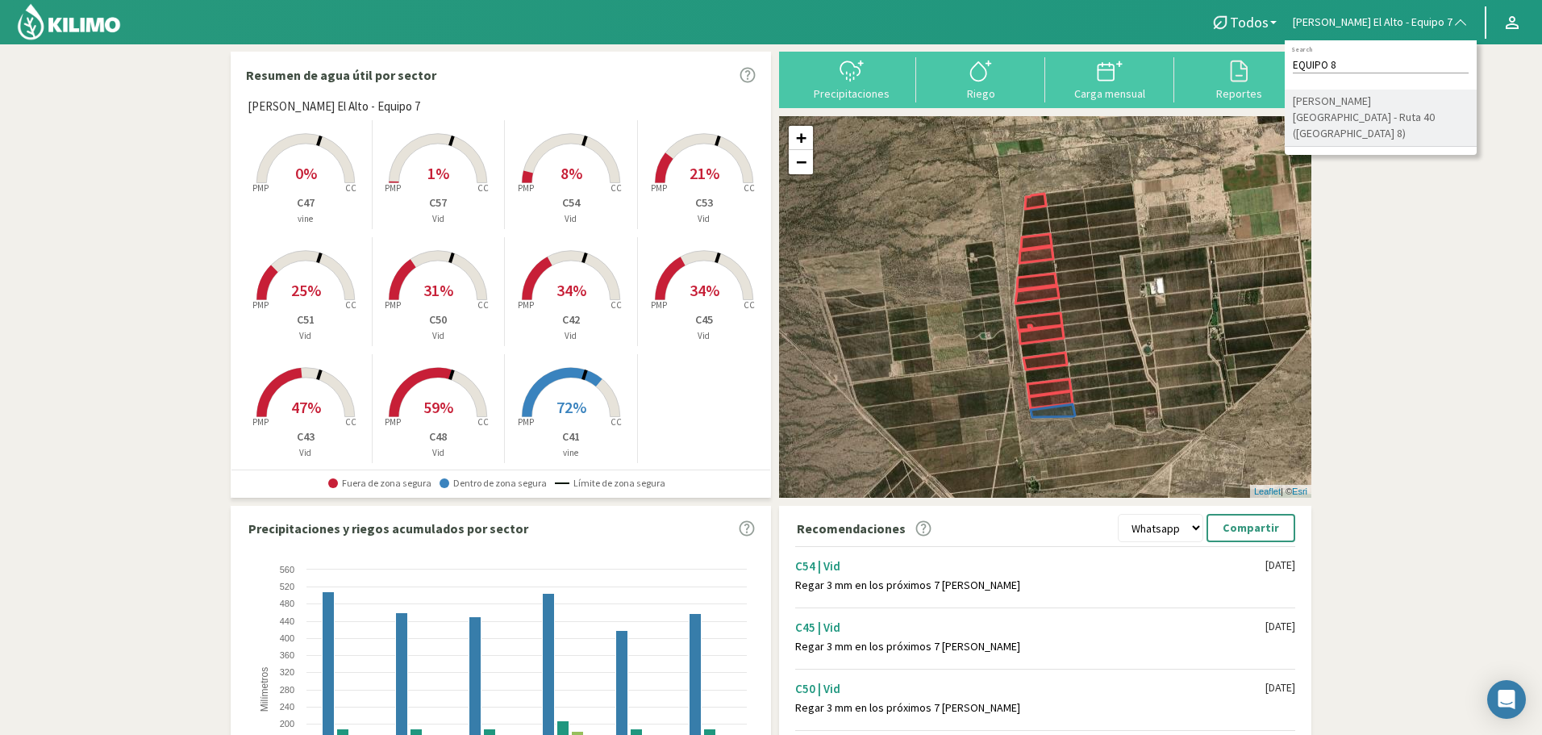
type input "EQUIPO 8"
click at [1417, 106] on li "[PERSON_NAME] [GEOGRAPHIC_DATA] - Ruta 40 ([GEOGRAPHIC_DATA] 8)" at bounding box center [1380, 117] width 192 height 57
